Goal: Task Accomplishment & Management: Manage account settings

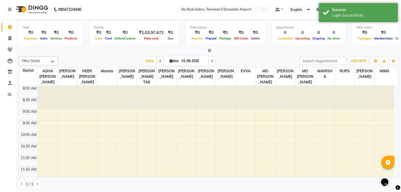
click at [263, 54] on div "Total ₹0 Expenses ₹0 Sales ₹0 Services ₹0 Products Finance ₹0 Cash ₹0 Card ₹0 O…" at bounding box center [208, 106] width 385 height 174
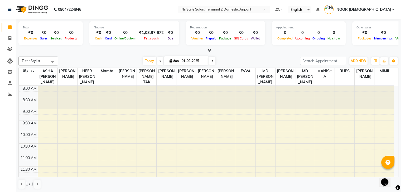
click at [375, 10] on span "NOOR [DEMOGRAPHIC_DATA]" at bounding box center [363, 10] width 55 height 6
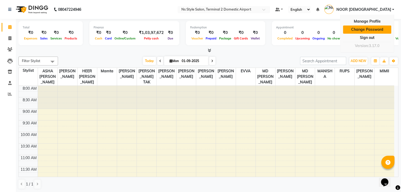
click at [362, 30] on link "Change Password" at bounding box center [367, 30] width 48 height 8
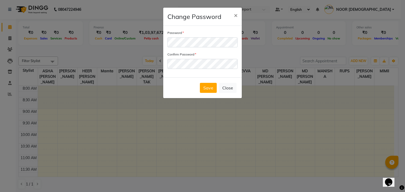
click at [180, 91] on div "Save Close" at bounding box center [202, 88] width 79 height 21
click at [212, 90] on button "Save" at bounding box center [208, 88] width 17 height 10
click at [207, 89] on button "Save" at bounding box center [208, 88] width 17 height 10
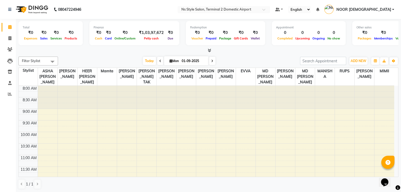
click at [382, 8] on span "NOOR [DEMOGRAPHIC_DATA]" at bounding box center [363, 10] width 55 height 6
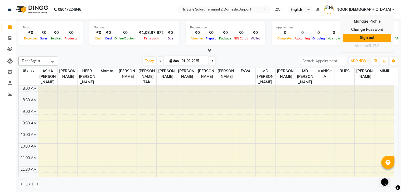
click at [366, 38] on link "Sign out" at bounding box center [367, 38] width 48 height 8
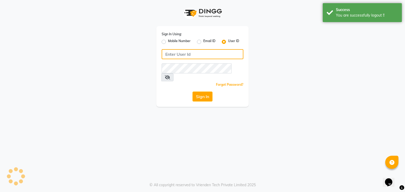
type input "9930388551"
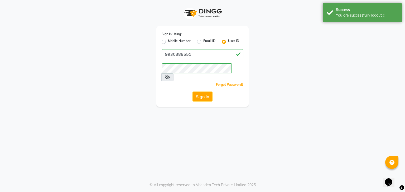
click at [168, 42] on label "Mobile Number" at bounding box center [179, 42] width 23 height 6
click at [168, 42] on input "Mobile Number" at bounding box center [169, 40] width 3 height 3
radio input "true"
radio input "false"
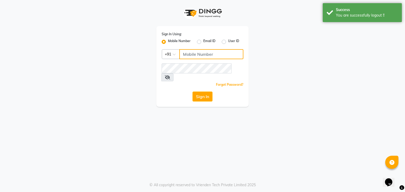
click at [198, 52] on input "Username" at bounding box center [211, 54] width 64 height 10
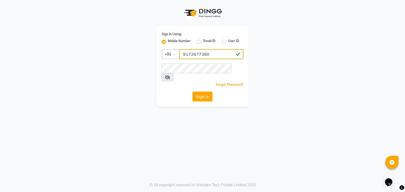
type input "9172677380"
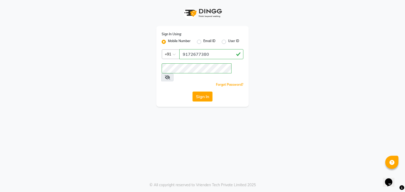
click at [178, 105] on div "Sign In Using: Mobile Number Email ID User ID Country Code × [PHONE_NUMBER] Rem…" at bounding box center [202, 96] width 405 height 192
click at [202, 92] on button "Sign In" at bounding box center [202, 97] width 20 height 10
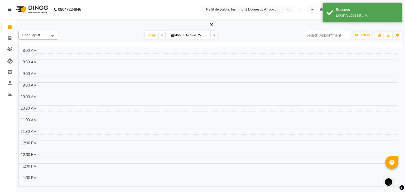
select select "en"
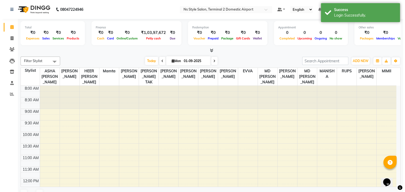
scroll to position [161, 0]
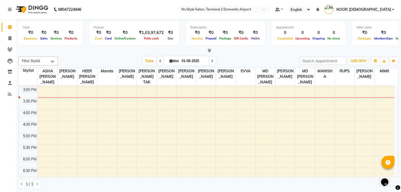
click at [383, 11] on span "NOOR [DEMOGRAPHIC_DATA]" at bounding box center [363, 10] width 55 height 6
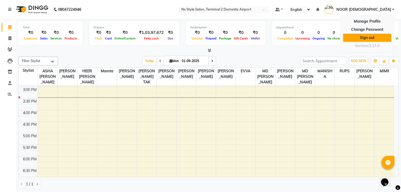
click at [370, 36] on link "Sign out" at bounding box center [367, 38] width 48 height 8
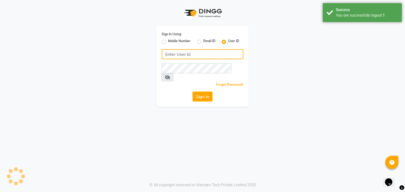
type input "9930388551"
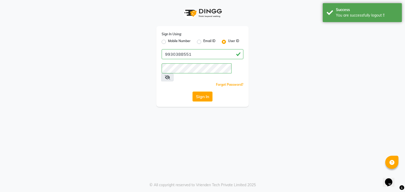
click at [168, 41] on label "Mobile Number" at bounding box center [179, 42] width 23 height 6
click at [168, 41] on input "Mobile Number" at bounding box center [169, 40] width 3 height 3
radio input "true"
radio input "false"
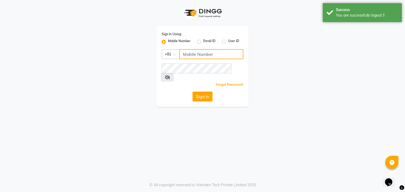
click at [191, 52] on input "Username" at bounding box center [211, 54] width 64 height 10
type input "9930388551"
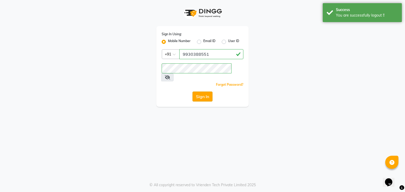
click at [208, 92] on button "Sign In" at bounding box center [202, 97] width 20 height 10
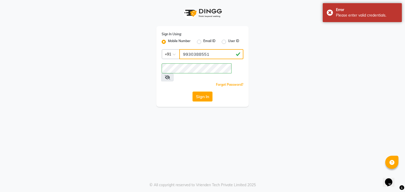
click at [205, 55] on input "9930388551" at bounding box center [211, 54] width 64 height 10
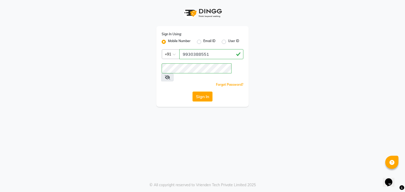
click at [169, 107] on div "Sign In Using: Mobile Number Email ID User ID Country Code × [PHONE_NUMBER] Rem…" at bounding box center [202, 96] width 405 height 192
click at [202, 92] on button "Sign In" at bounding box center [202, 97] width 20 height 10
